Goal: Communication & Community: Answer question/provide support

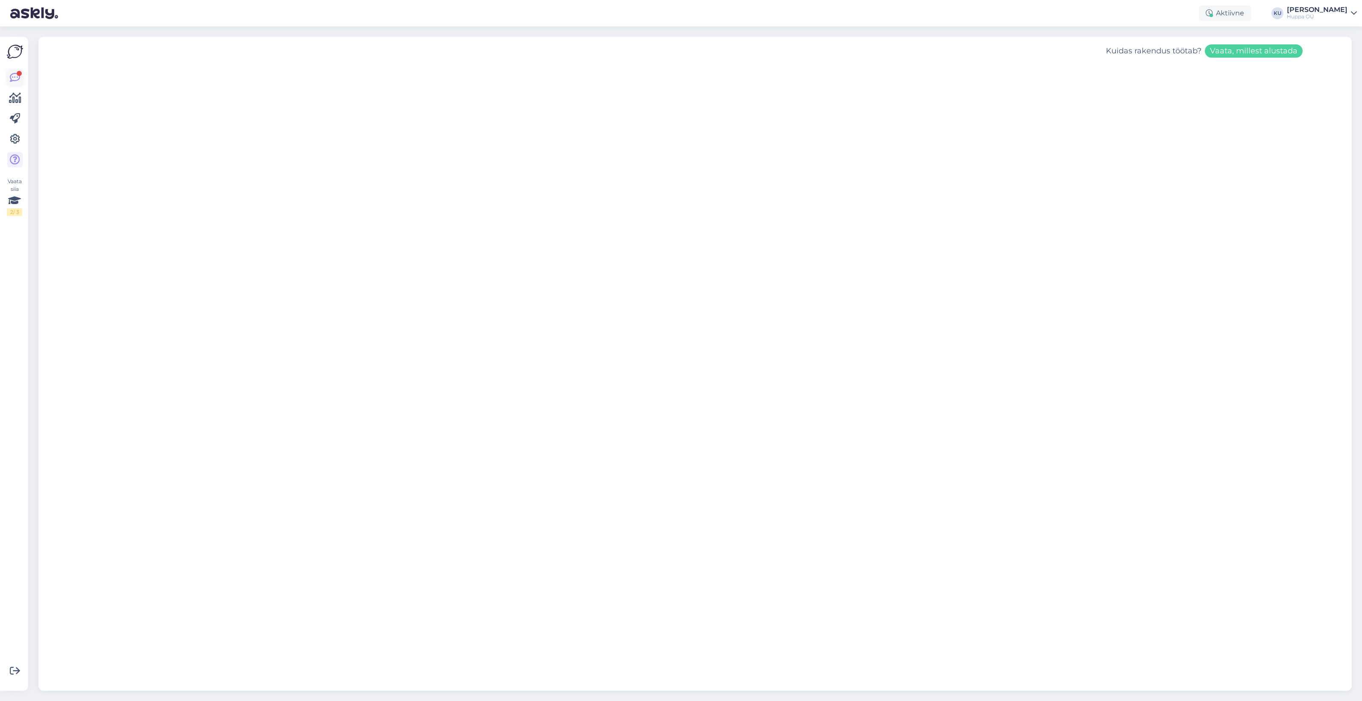
click at [9, 80] on link at bounding box center [14, 77] width 15 height 15
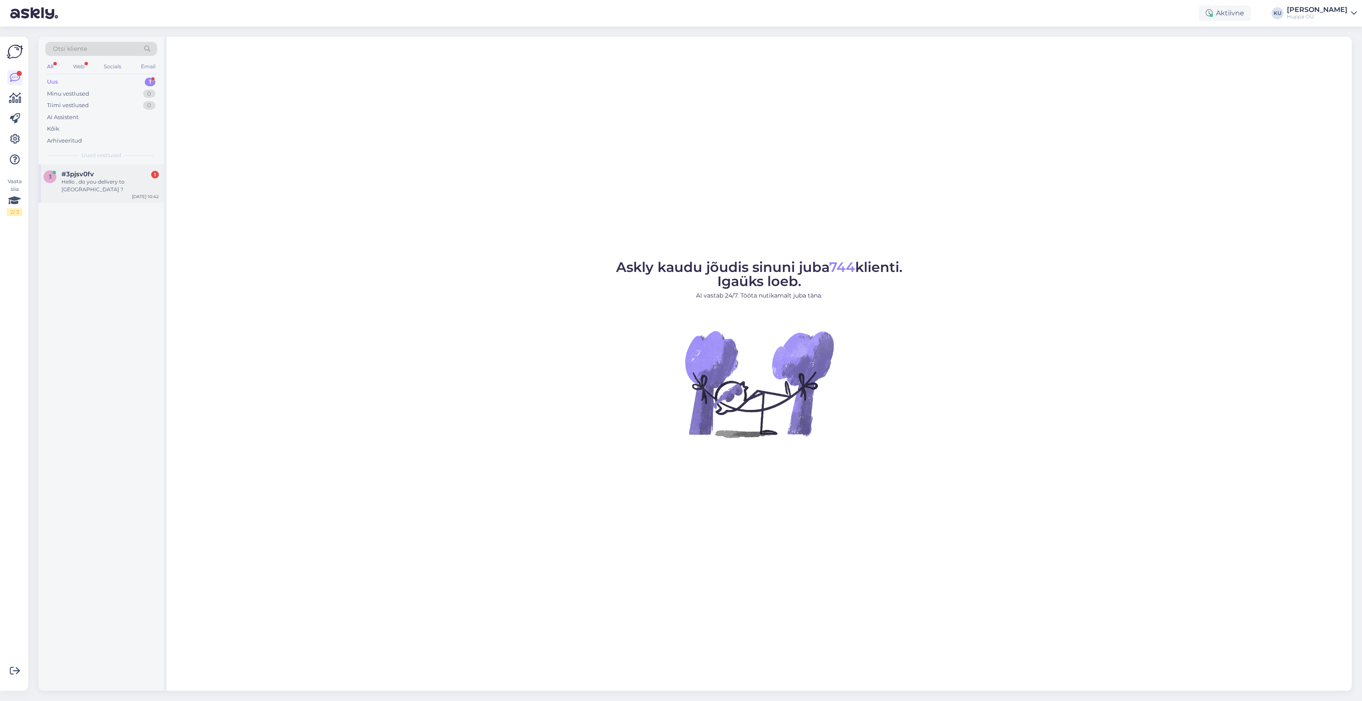
click at [82, 181] on div "Hello , do you delivery to [GEOGRAPHIC_DATA] ?" at bounding box center [109, 185] width 97 height 15
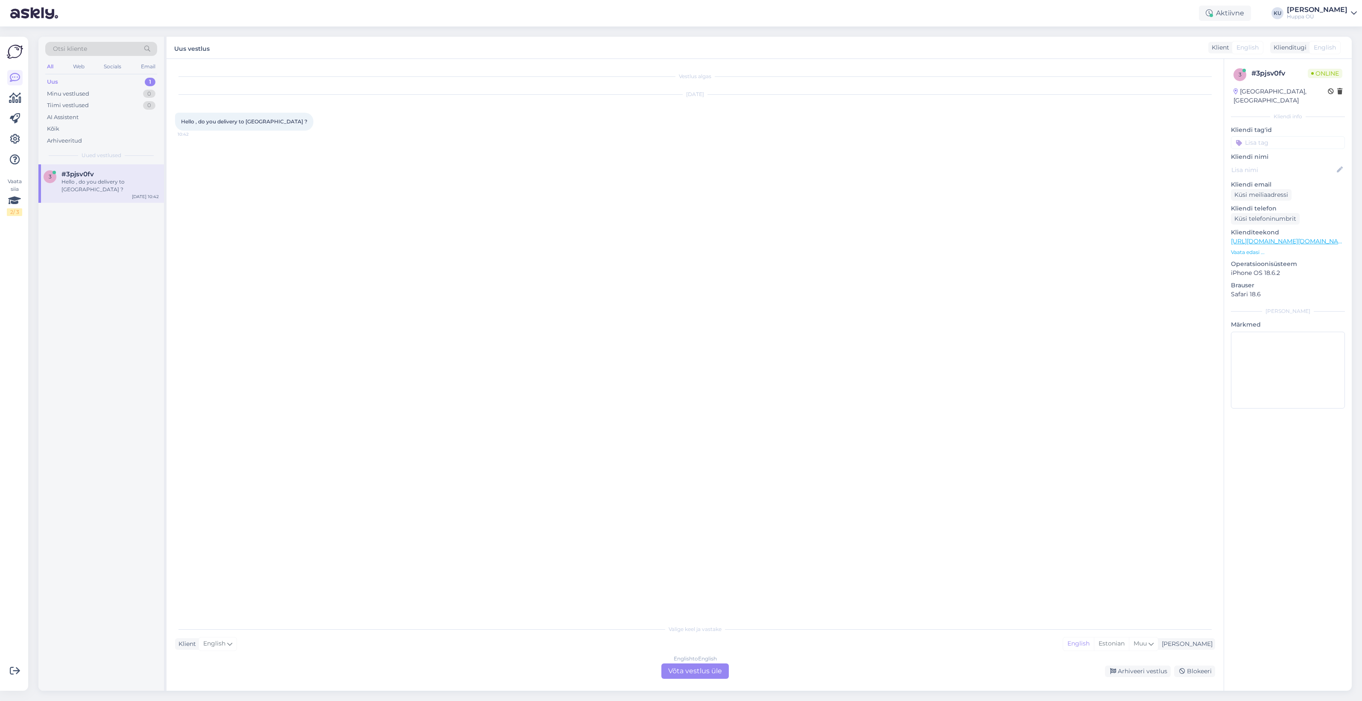
click at [707, 670] on div "English to English Võta vestlus üle" at bounding box center [694, 670] width 67 height 15
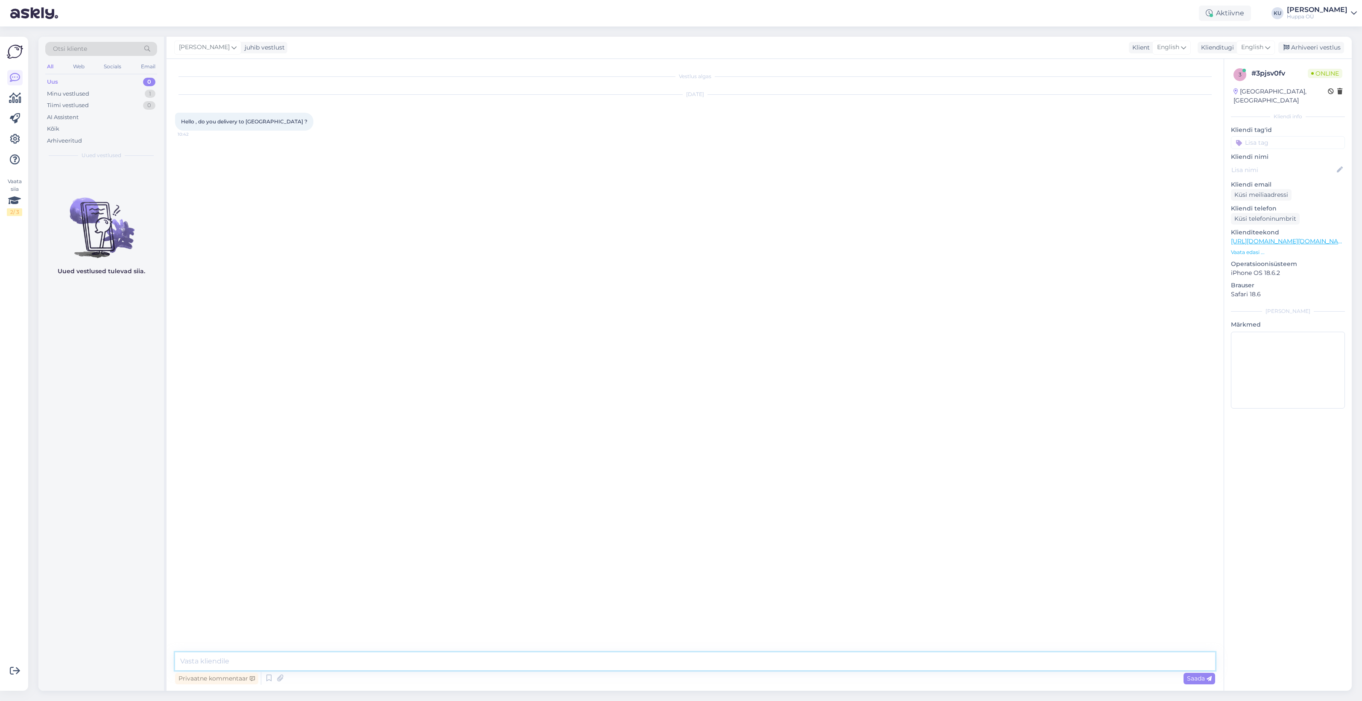
click at [516, 654] on textarea at bounding box center [695, 661] width 1040 height 18
type textarea "Hello, unfortunately not"
click at [279, 656] on textarea at bounding box center [695, 661] width 1040 height 18
click at [126, 90] on div "Minu vestlused 1" at bounding box center [101, 94] width 112 height 12
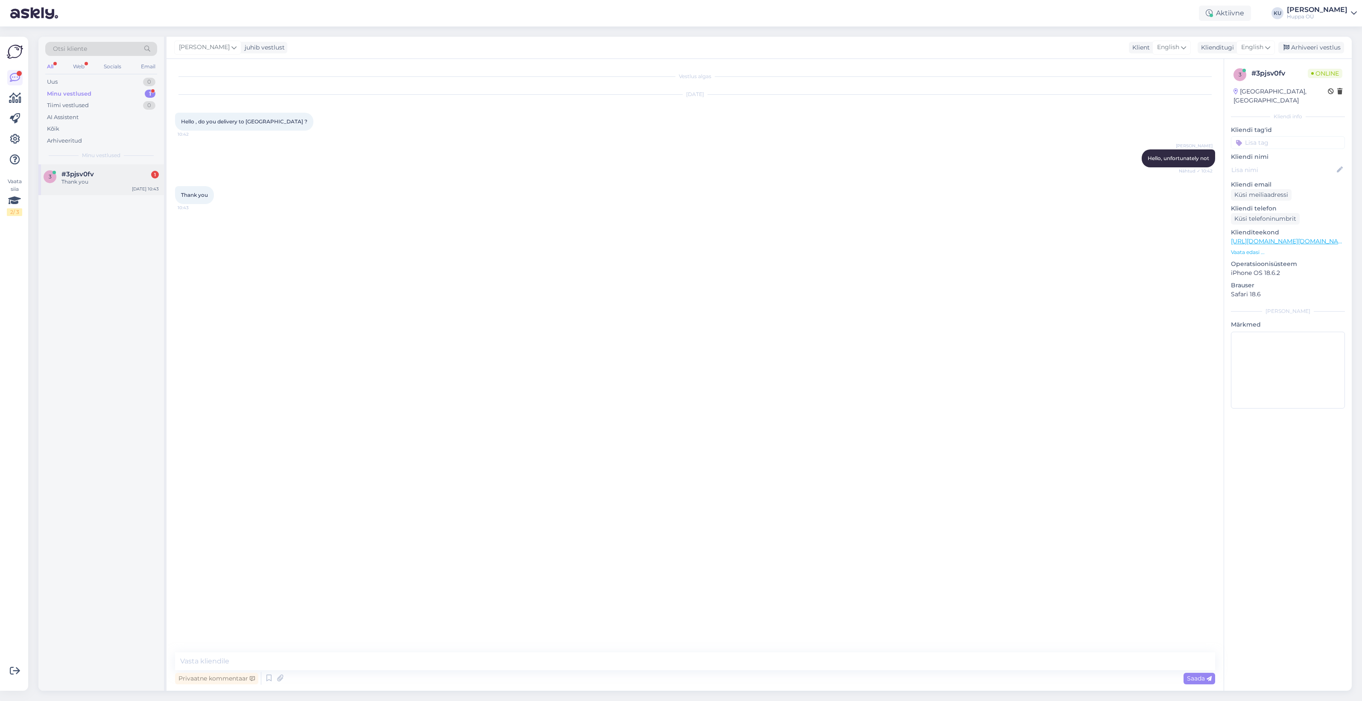
click at [80, 179] on div "Thank you" at bounding box center [109, 182] width 97 height 8
click at [1301, 47] on div "Arhiveeri vestlus" at bounding box center [1311, 48] width 66 height 12
